Goal: Task Accomplishment & Management: Manage account settings

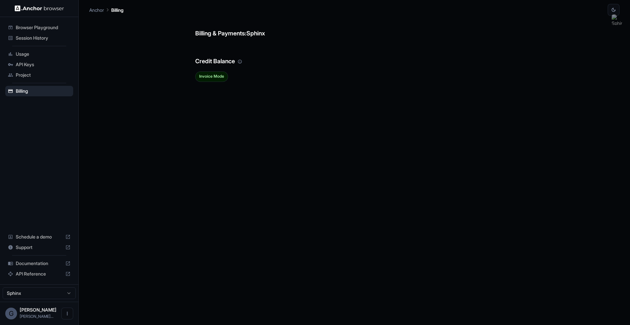
click at [44, 56] on span "Usage" at bounding box center [43, 54] width 55 height 7
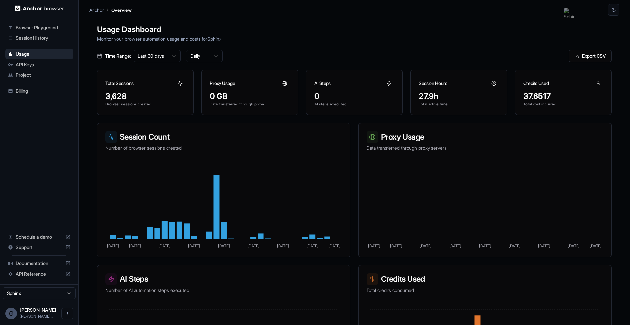
drag, startPoint x: 616, startPoint y: 22, endPoint x: 567, endPoint y: -6, distance: 56.2
click at [567, 0] on html "Browser Playground Session History Usage API Keys Project Billing Schedule a de…" at bounding box center [315, 162] width 630 height 325
click at [605, 35] on h1 "Usage Dashboard" at bounding box center [354, 30] width 514 height 12
